Goal: Contribute content: Contribute content

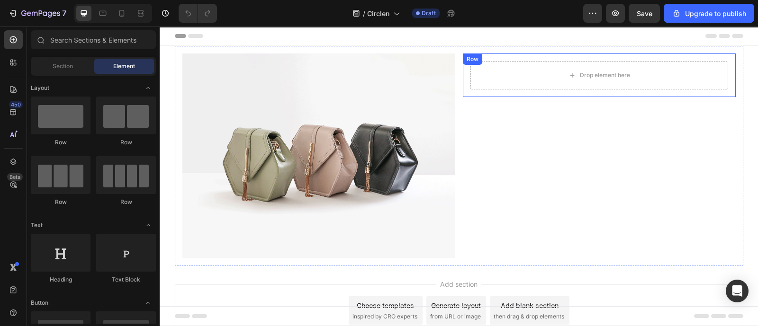
click at [550, 55] on div "Drop element here Row" at bounding box center [599, 76] width 273 height 44
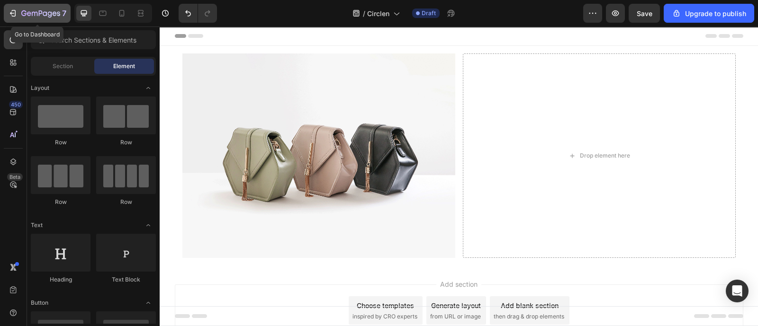
click at [17, 9] on icon "button" at bounding box center [12, 13] width 9 height 9
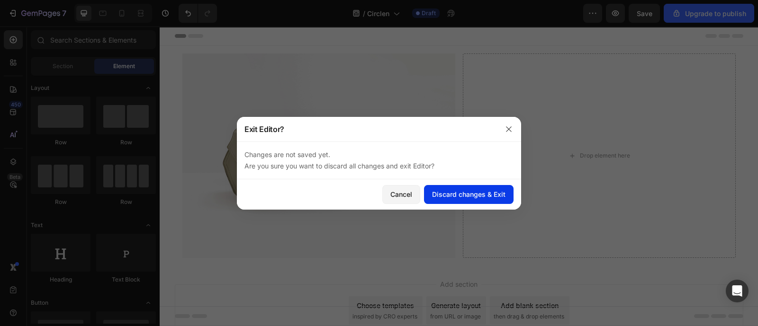
click at [449, 199] on button "Discard changes & Exit" at bounding box center [469, 194] width 90 height 19
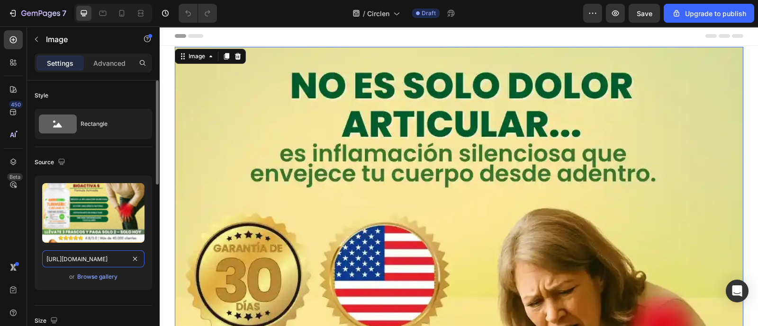
click at [91, 259] on input "[URL][DOMAIN_NAME]" at bounding box center [93, 259] width 102 height 17
paste input "Portadas_Landing_circlen_11zon_11zon.webp?v=1756238939"
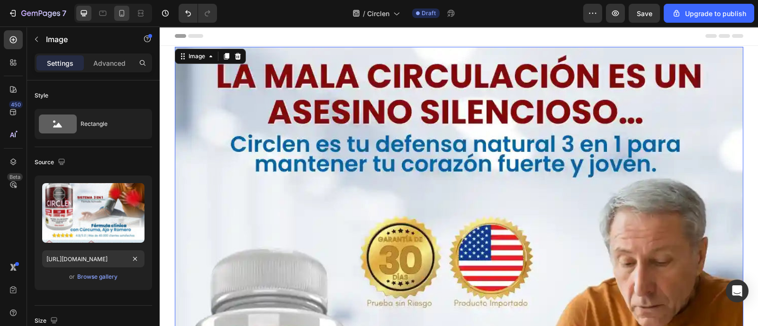
click at [117, 15] on icon at bounding box center [121, 13] width 9 height 9
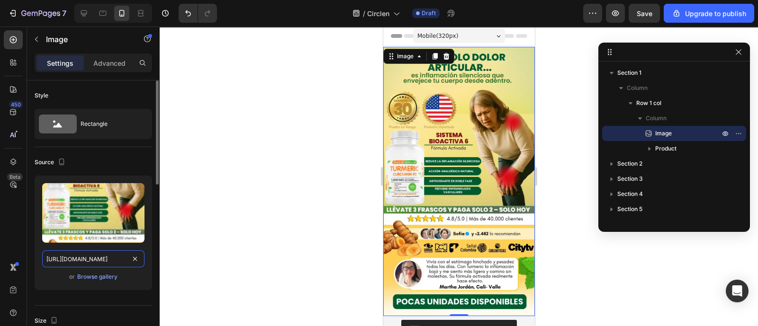
click at [83, 255] on input "[URL][DOMAIN_NAME]" at bounding box center [93, 259] width 102 height 17
paste input "Portadas_Landing_circlen_11zon_11zon.webp?v=1756238939"
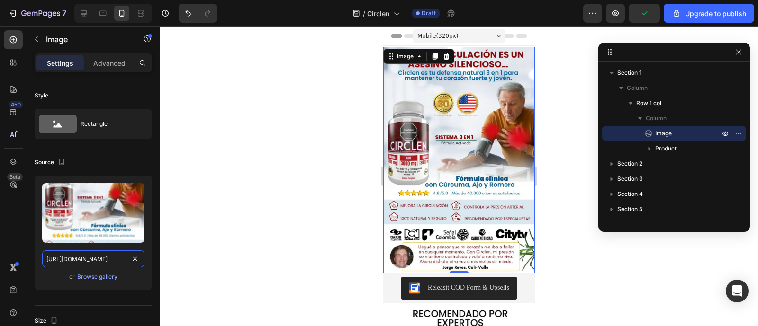
type input "[URL][DOMAIN_NAME]"
click at [565, 170] on div at bounding box center [459, 177] width 598 height 300
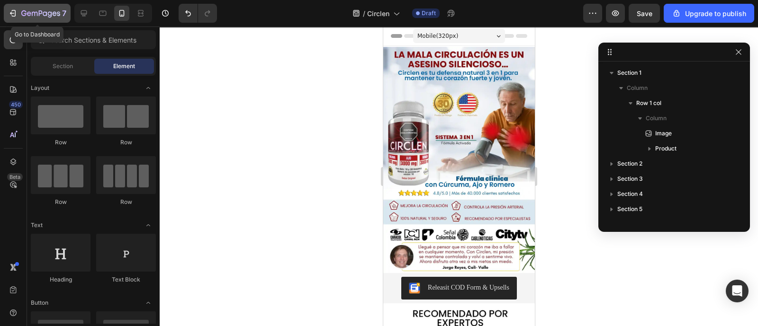
click at [10, 17] on icon "button" at bounding box center [12, 13] width 9 height 9
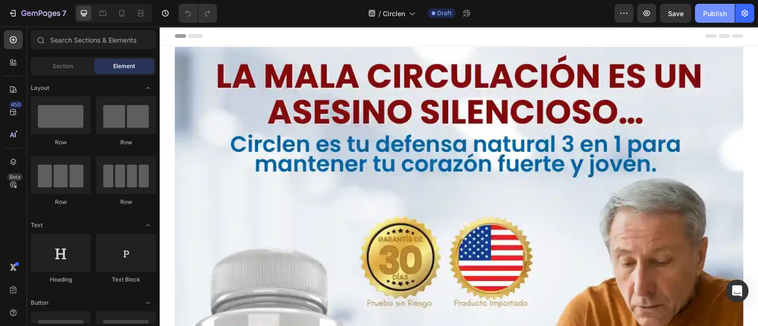
click at [707, 10] on div "Publish" at bounding box center [715, 14] width 24 height 10
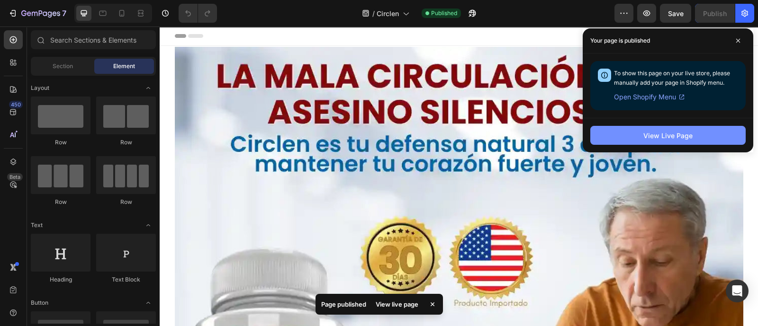
click at [686, 138] on div "View Live Page" at bounding box center [667, 136] width 49 height 10
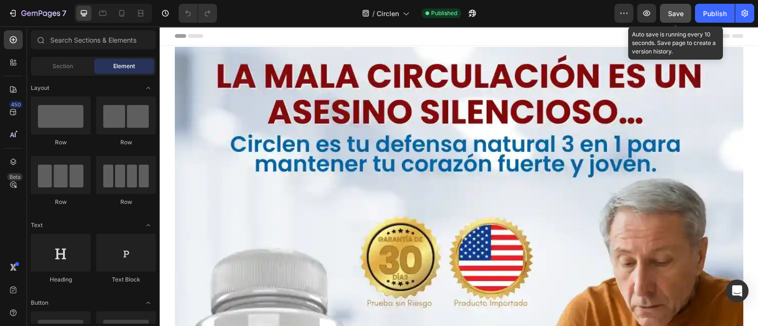
click at [672, 10] on span "Save" at bounding box center [676, 13] width 16 height 8
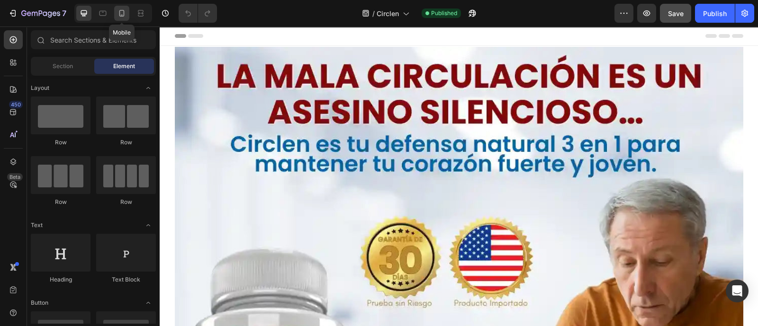
click at [118, 15] on icon at bounding box center [121, 13] width 9 height 9
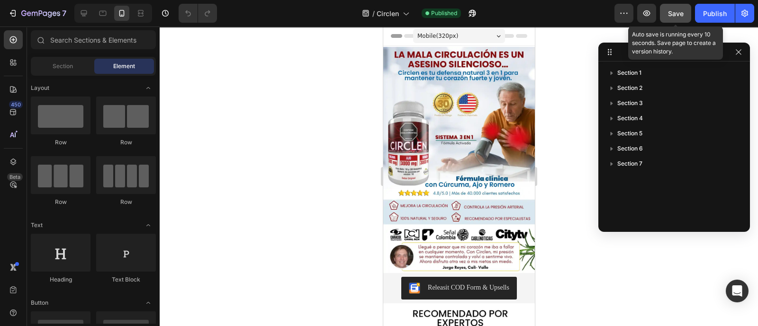
click at [672, 9] on div "Save" at bounding box center [676, 14] width 16 height 10
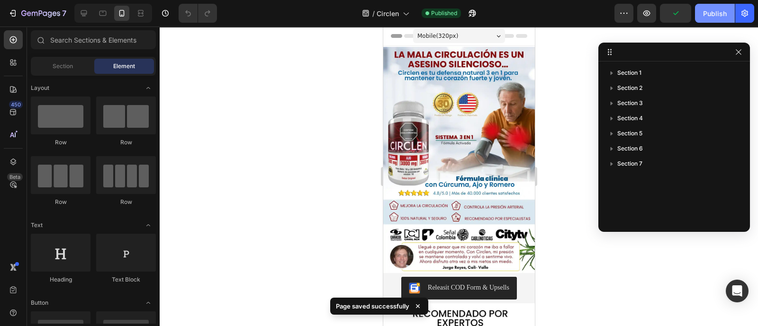
click at [723, 19] on button "Publish" at bounding box center [715, 13] width 40 height 19
